Goal: Navigation & Orientation: Find specific page/section

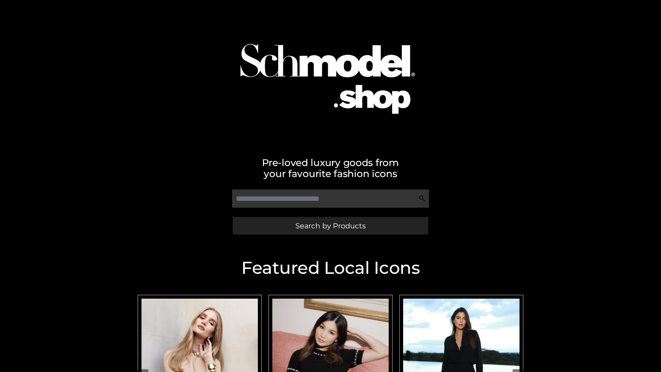
click at [330, 226] on span "Search by Products" at bounding box center [331, 225] width 70 height 7
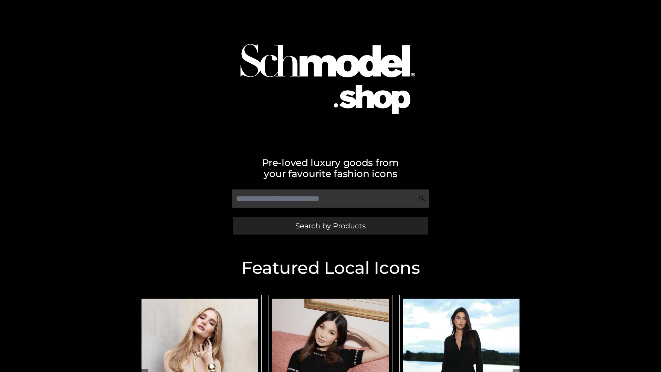
click at [330, 226] on span "Search by Products" at bounding box center [331, 225] width 70 height 7
